Goal: Obtain resource: Obtain resource

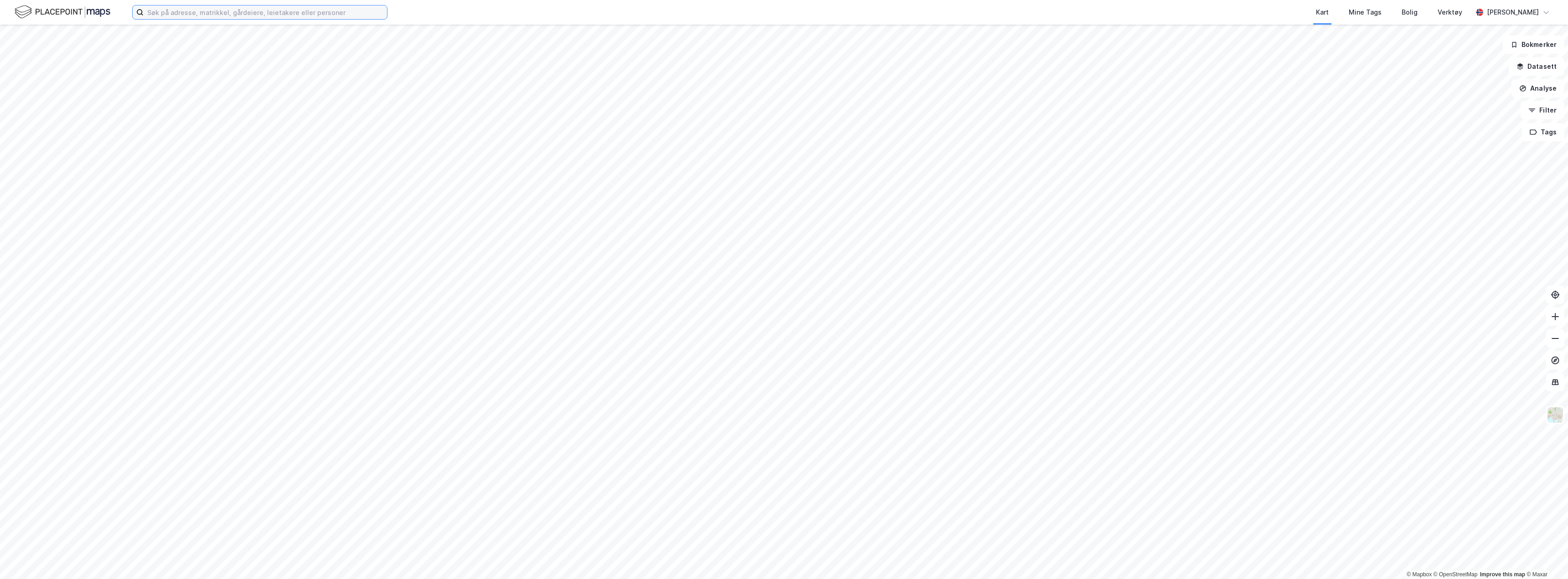
click at [172, 7] on input at bounding box center [265, 12] width 243 height 13
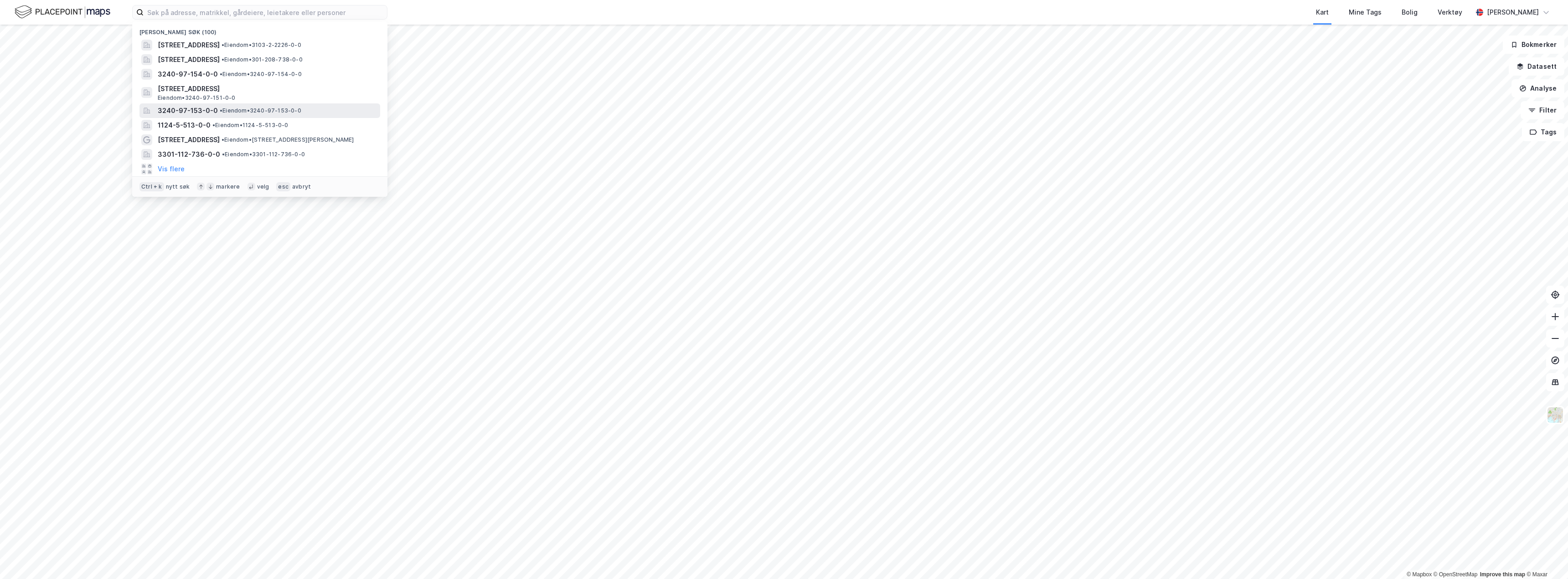
click at [232, 107] on span "• Eiendom • 3240-97-153-0-0" at bounding box center [261, 111] width 82 height 7
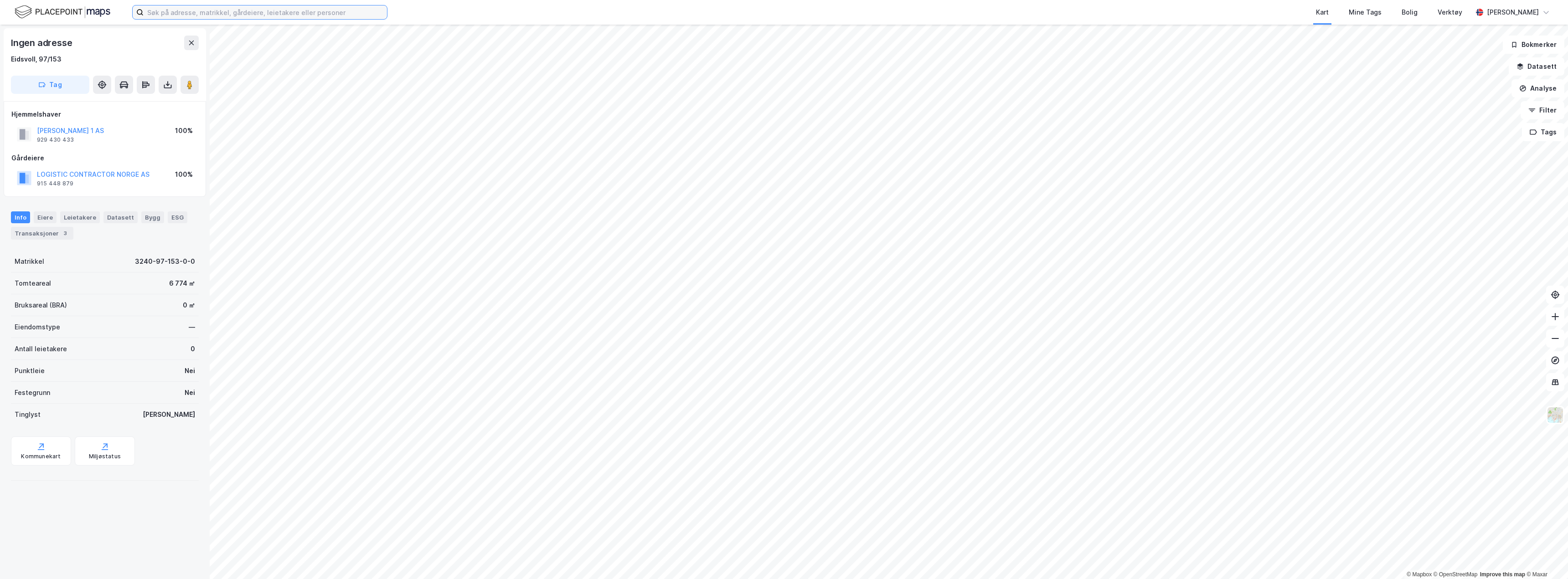
click at [175, 10] on input at bounding box center [265, 12] width 243 height 13
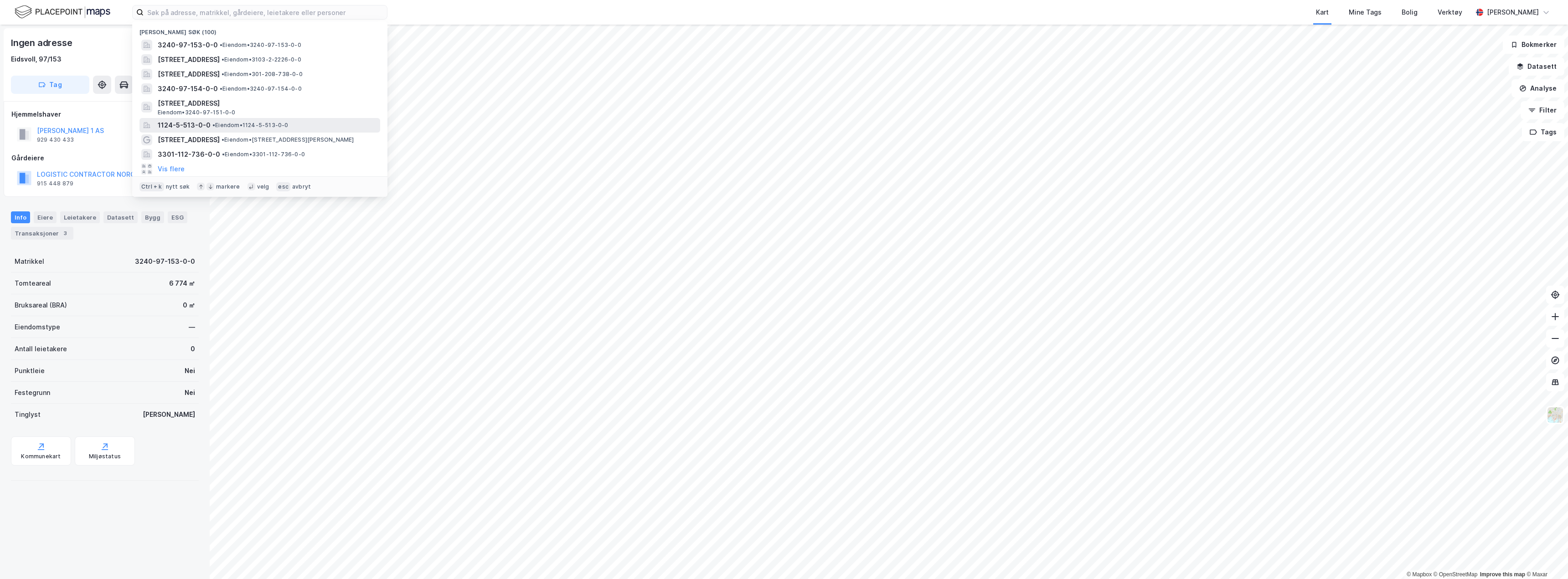
click at [224, 126] on span "• Eiendom • 1124-5-513-0-0" at bounding box center [250, 125] width 76 height 7
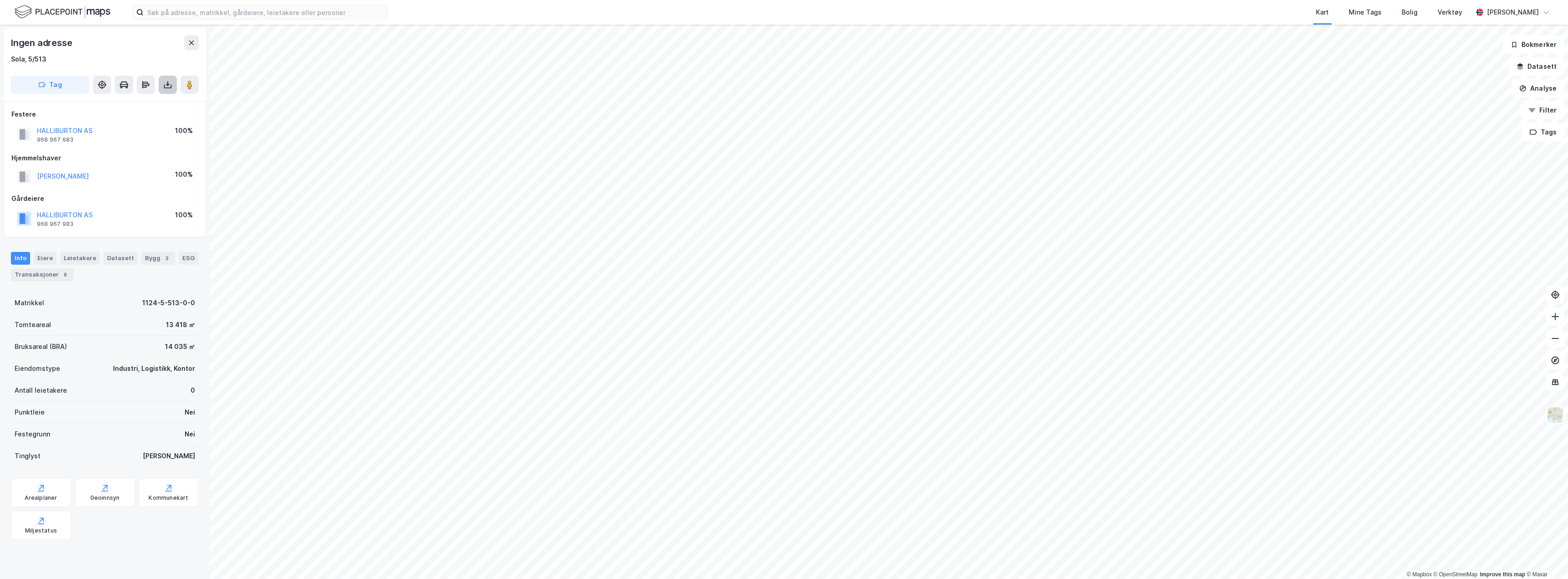
click at [165, 78] on button at bounding box center [168, 85] width 18 height 18
click at [149, 99] on div "Last ned grunnbok" at bounding box center [122, 103] width 53 height 7
